Goal: Task Accomplishment & Management: Complete application form

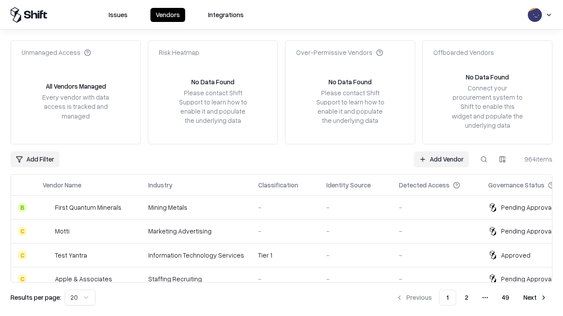
click at [441, 159] on link "Add Vendor" at bounding box center [441, 160] width 55 height 16
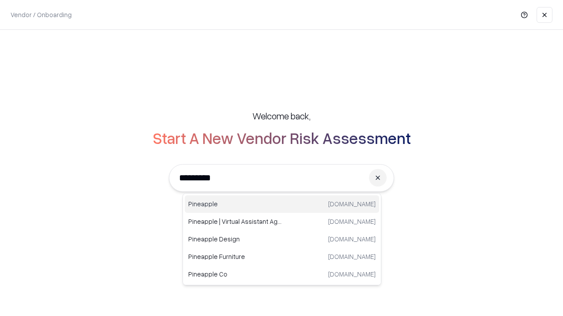
click at [282, 204] on div "Pineapple [DOMAIN_NAME]" at bounding box center [282, 205] width 194 height 18
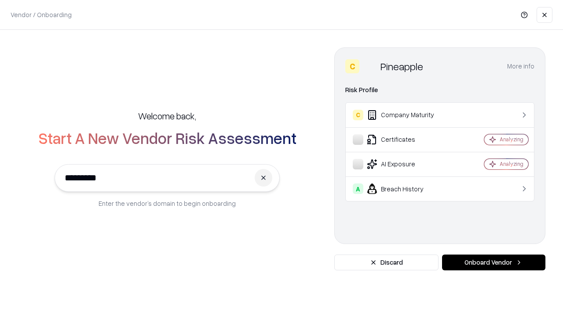
type input "*********"
click at [493, 263] on button "Onboard Vendor" at bounding box center [493, 263] width 103 height 16
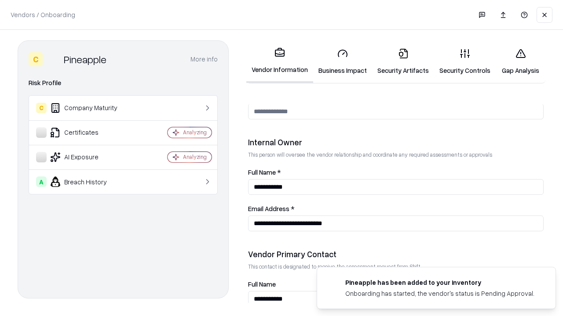
scroll to position [455, 0]
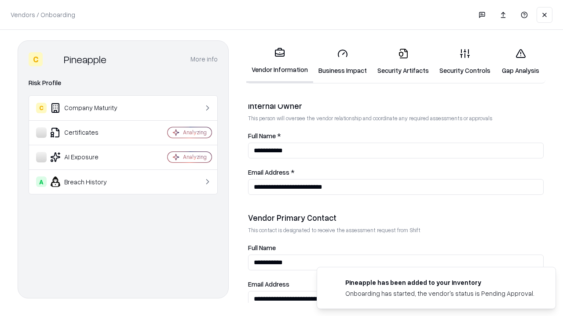
click at [342, 62] on link "Business Impact" at bounding box center [342, 61] width 59 height 41
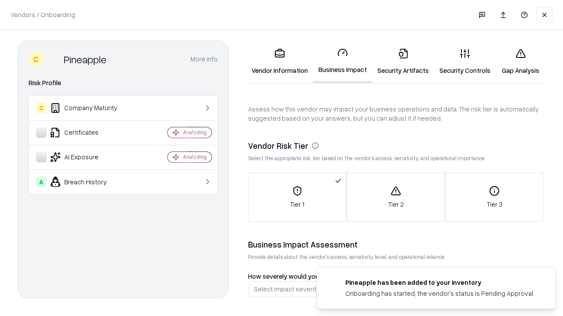
click at [403, 62] on link "Security Artifacts" at bounding box center [403, 61] width 62 height 41
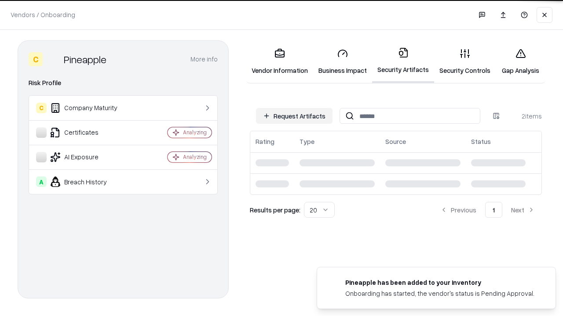
click at [294, 116] on button "Request Artifacts" at bounding box center [294, 116] width 76 height 16
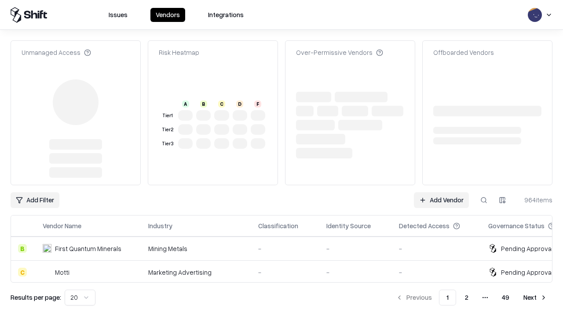
click at [441, 193] on link "Add Vendor" at bounding box center [441, 201] width 55 height 16
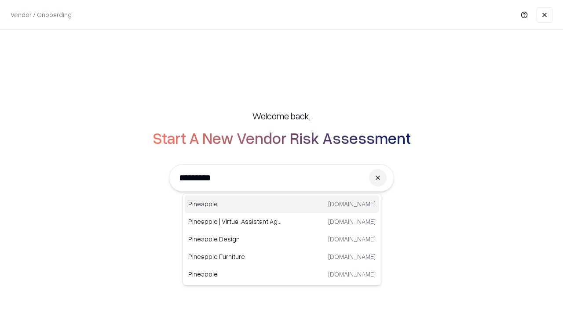
click at [282, 204] on div "Pineapple [DOMAIN_NAME]" at bounding box center [282, 205] width 194 height 18
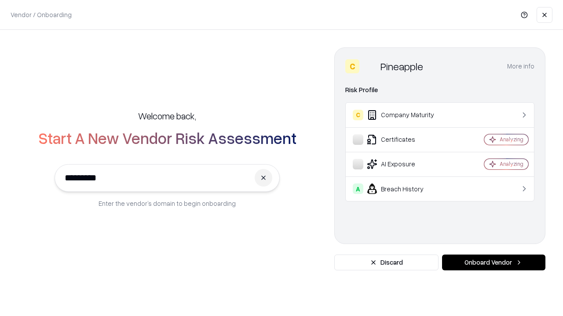
type input "*********"
click at [493, 263] on button "Onboard Vendor" at bounding box center [493, 263] width 103 height 16
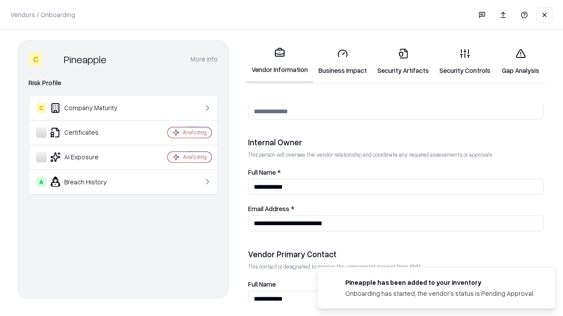
scroll to position [455, 0]
